Goal: Communication & Community: Answer question/provide support

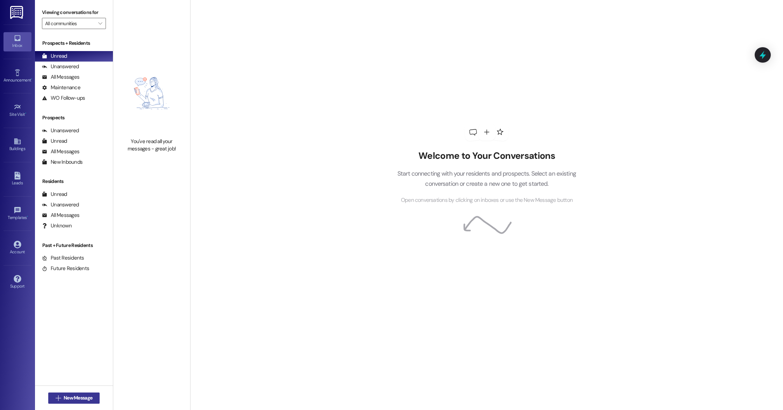
click at [74, 402] on button " New Message" at bounding box center [74, 397] width 52 height 11
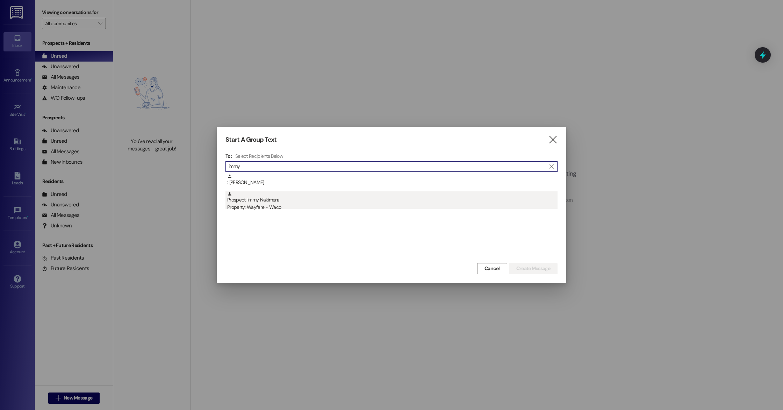
type input "immy"
click at [305, 202] on div "Prospect: Immy Nakimera Property: Wayfare - Waco" at bounding box center [392, 201] width 330 height 20
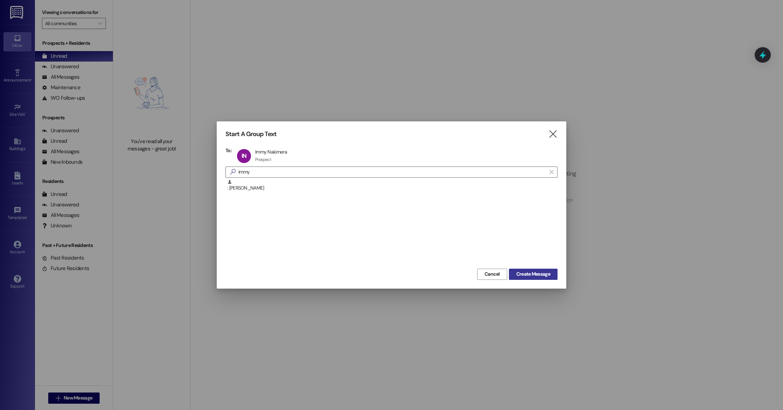
click at [536, 278] on button "Create Message" at bounding box center [533, 274] width 49 height 11
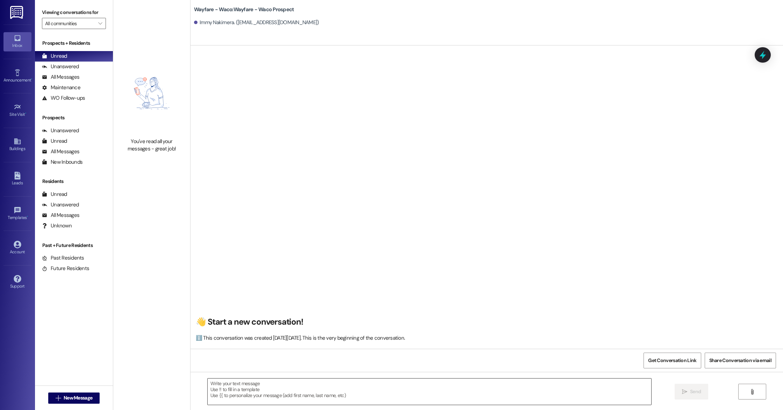
click at [252, 390] on textarea at bounding box center [430, 391] width 444 height 26
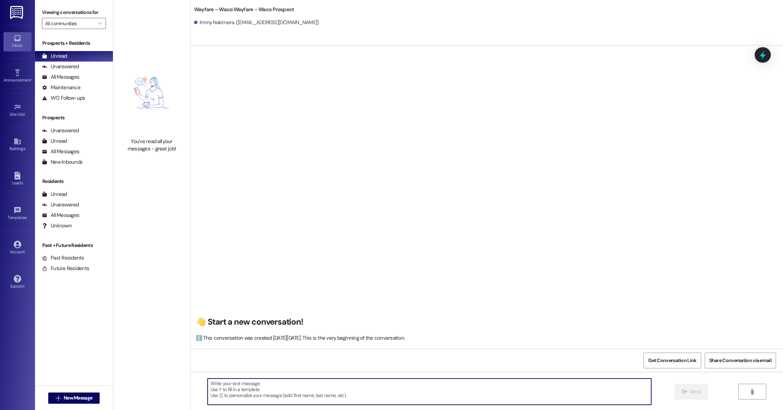
paste textarea "Hello (____), I wanted to touch base with you and see if you were still interes…"
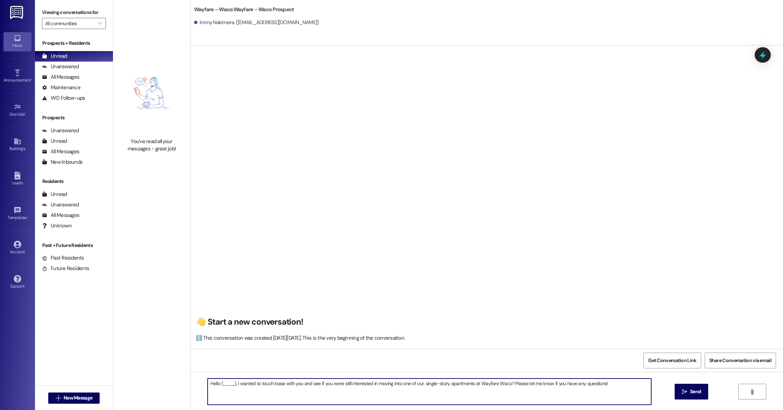
click at [231, 385] on textarea "Hello (____), I wanted to touch base with you and see if you were still interes…" at bounding box center [430, 391] width 444 height 26
click at [619, 389] on textarea "Hello Immy, I wanted to touch base with you and see if you were still intereste…" at bounding box center [430, 391] width 444 height 26
type textarea "Hello Immy, I wanted to touch base with you and see if you were still intereste…"
click at [687, 390] on span " Send" at bounding box center [692, 391] width 22 height 7
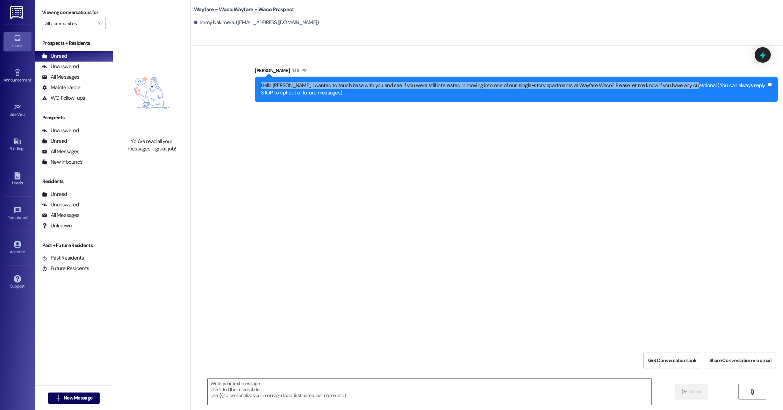
drag, startPoint x: 676, startPoint y: 86, endPoint x: 330, endPoint y: 75, distance: 346.0
click at [330, 75] on div "Emily Worthington 3:05 PM Hello Immy, I wanted to touch base with you and see i…" at bounding box center [516, 84] width 523 height 35
copy div "Hello Immy, I wanted to touch base with you and see if you were still intereste…"
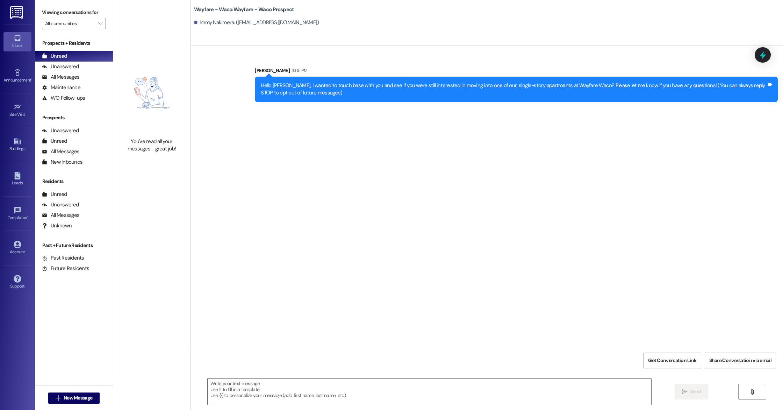
click at [340, 59] on div "Sent via SMS Emily Worthington 3:05 PM Hello Immy, I wanted to touch base with …" at bounding box center [487, 79] width 593 height 56
click at [17, 180] on div "Leads" at bounding box center [17, 182] width 35 height 7
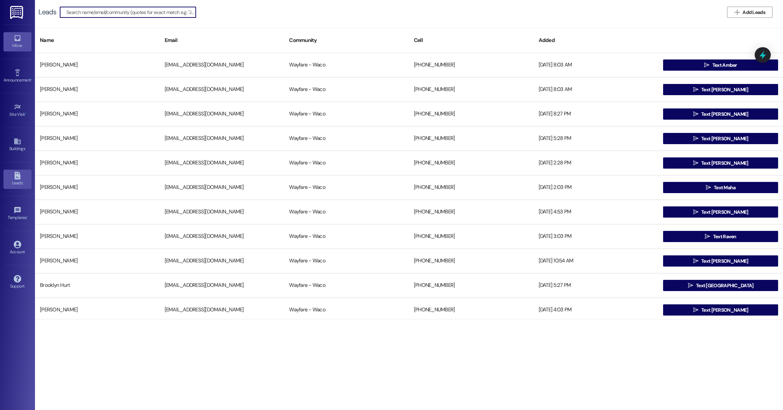
click at [17, 44] on div "Inbox" at bounding box center [17, 45] width 35 height 7
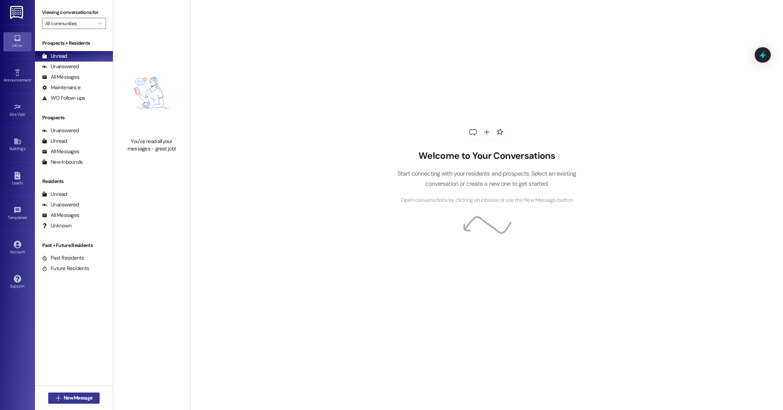
click at [66, 398] on span "New Message" at bounding box center [78, 397] width 29 height 7
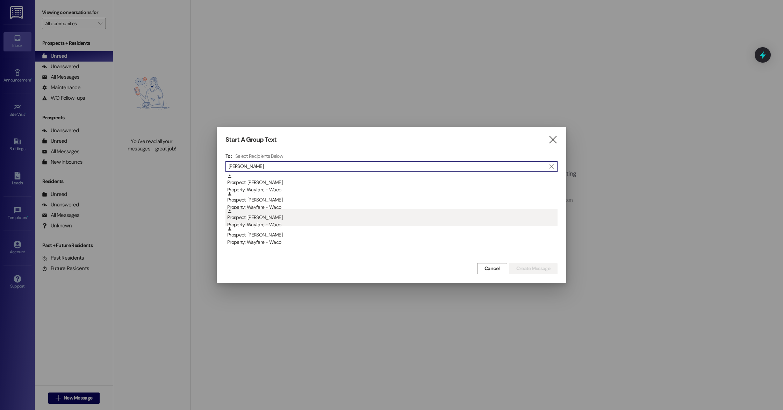
type input "mack"
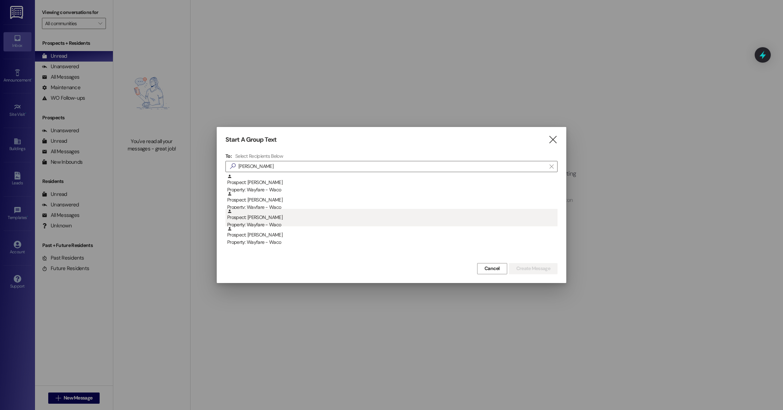
click at [330, 219] on div "Prospect: Mack Balleweg Property: Wayfare - Waco" at bounding box center [392, 219] width 330 height 20
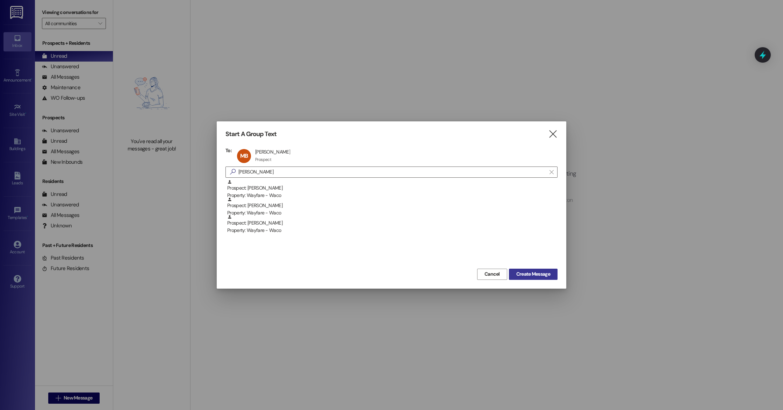
click at [537, 271] on span "Create Message" at bounding box center [533, 273] width 34 height 7
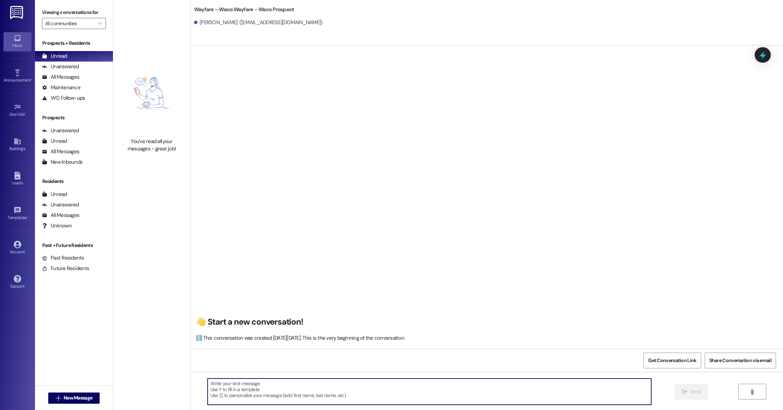
click at [240, 384] on textarea at bounding box center [430, 391] width 444 height 26
paste textarea "Hello Immy, I wanted to touch base with you and see if you were still intereste…"
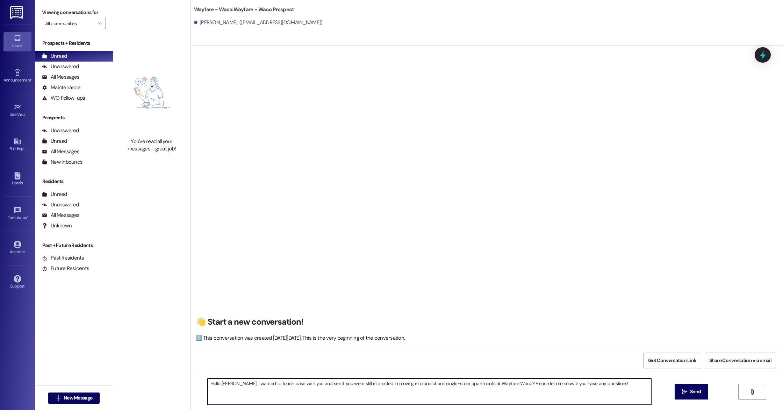
click at [228, 385] on textarea "Hello Immy, I wanted to touch base with you and see if you were still intereste…" at bounding box center [430, 391] width 444 height 26
click at [302, 393] on textarea "Hello Mack, I wanted to touch base with you and see if you were still intereste…" at bounding box center [430, 391] width 444 height 26
click at [603, 386] on textarea "Hello Mack, I wanted to touch base with you and see if you were still intereste…" at bounding box center [430, 391] width 444 height 26
type textarea "Hello Mack, I wanted to touch base with you and see if you were still intereste…"
click at [25, 177] on link "Leads" at bounding box center [17, 179] width 28 height 19
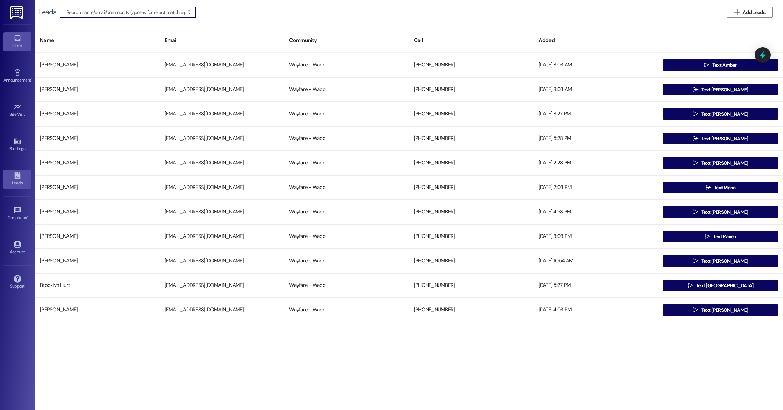
click at [19, 47] on div "Inbox" at bounding box center [17, 45] width 35 height 7
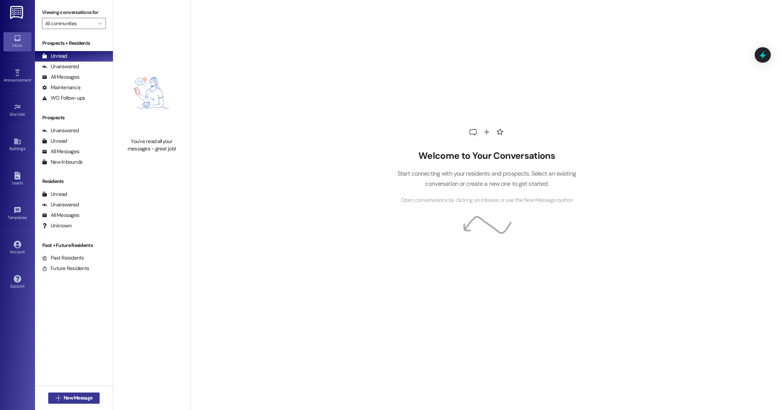
click at [79, 399] on span "New Message" at bounding box center [78, 397] width 29 height 7
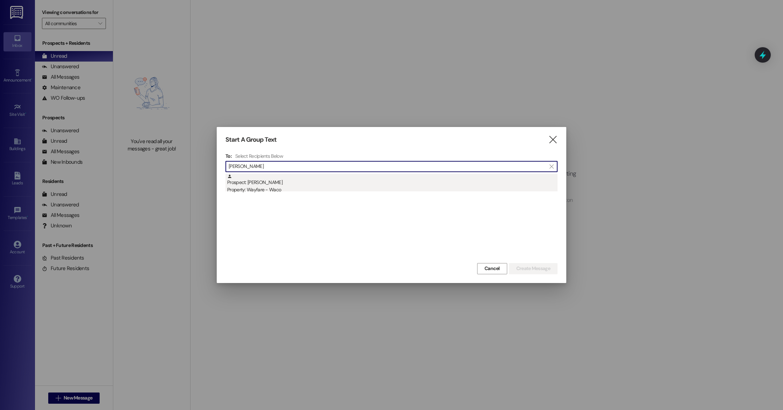
type input "kendra"
click at [319, 184] on div "Prospect: Kendra Jackson Property: Wayfare - Waco" at bounding box center [392, 184] width 330 height 20
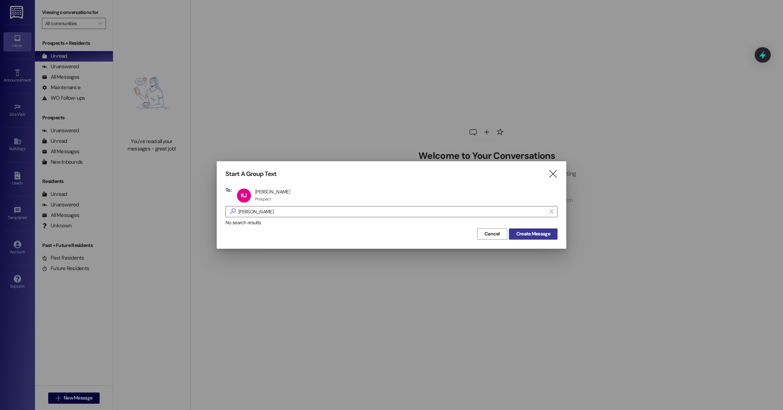
click at [536, 233] on span "Create Message" at bounding box center [533, 233] width 34 height 7
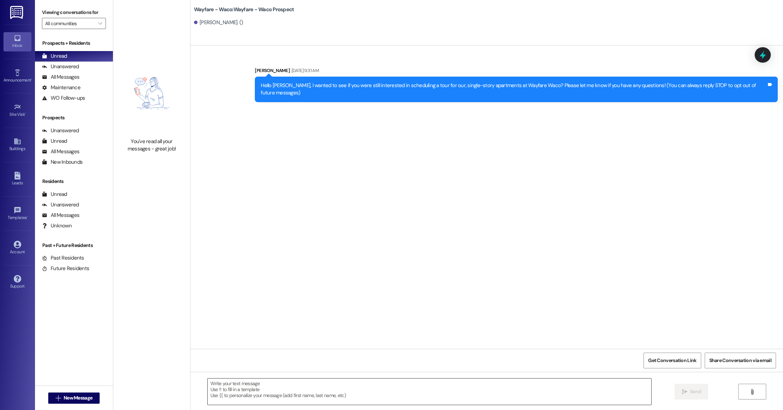
click at [240, 387] on textarea at bounding box center [430, 391] width 444 height 26
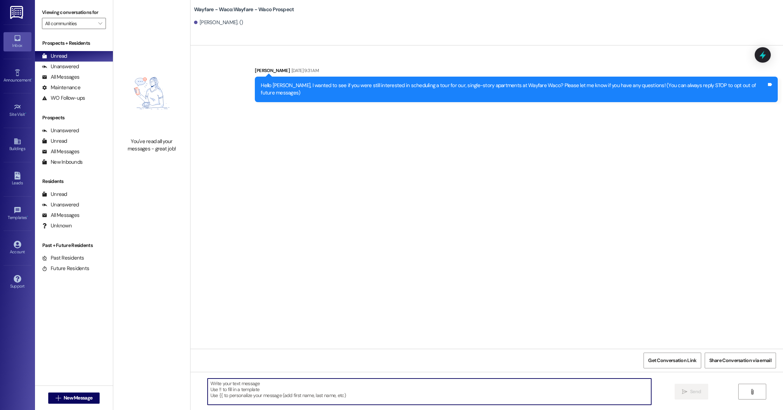
paste textarea "Hello (____), I wanted to touch base with you and see if you were still interes…"
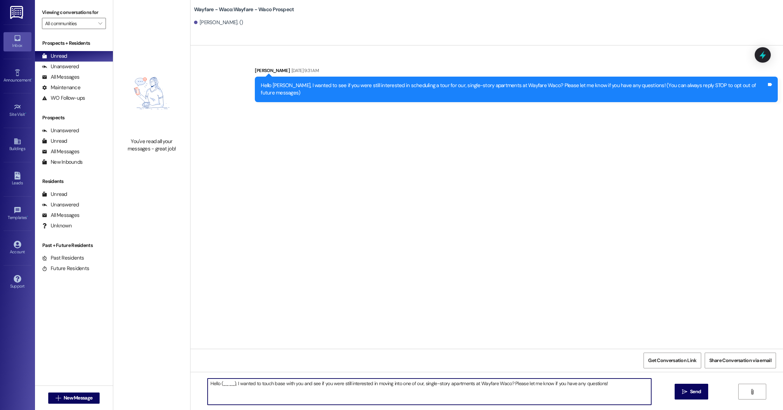
click at [230, 386] on textarea "Hello (____), I wanted to touch base with you and see if you were still interes…" at bounding box center [430, 391] width 444 height 26
type textarea "Hello Kendra, I wanted to touch base with you and see if you were still interes…"
click at [689, 396] on button " Send" at bounding box center [692, 392] width 34 height 16
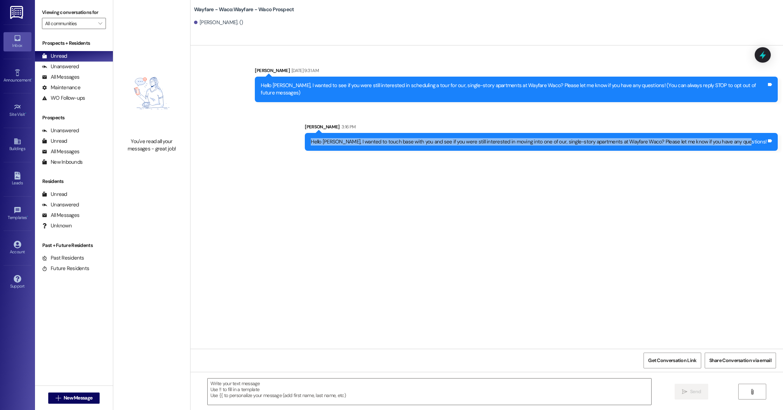
drag, startPoint x: 343, startPoint y: 134, endPoint x: 738, endPoint y: 155, distance: 396.1
click at [738, 155] on div "Sent via SMS Emily Worthington Aug 28, 2025 at 9:31 AM Hello Kendra, I wanted t…" at bounding box center [487, 196] width 593 height 303
copy div "Hello Kendra, I wanted to touch base with you and see if you were still interes…"
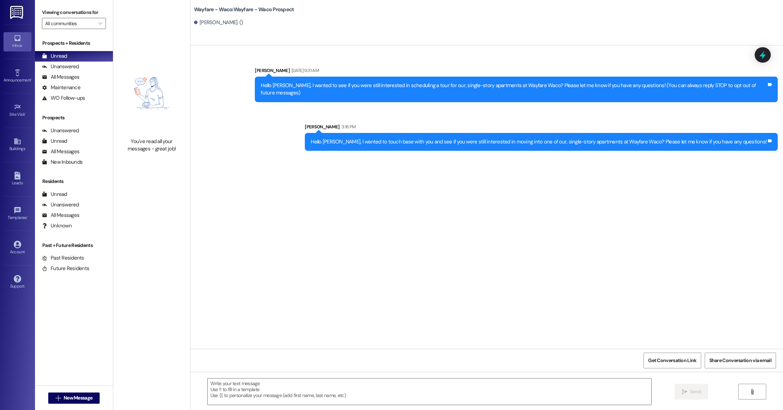
click at [483, 198] on div "Sent via SMS Emily Worthington Aug 28, 2025 at 9:31 AM Hello Kendra, I wanted t…" at bounding box center [487, 196] width 593 height 303
click at [15, 185] on div "Leads" at bounding box center [17, 182] width 35 height 7
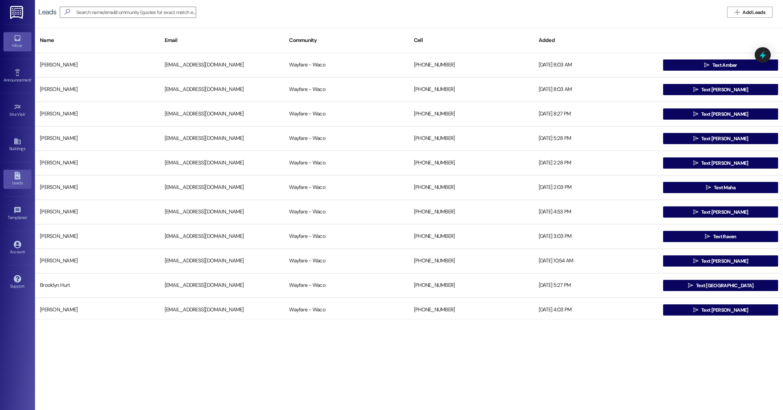
click at [20, 44] on div "Inbox" at bounding box center [17, 45] width 35 height 7
